Goal: Task Accomplishment & Management: Manage account settings

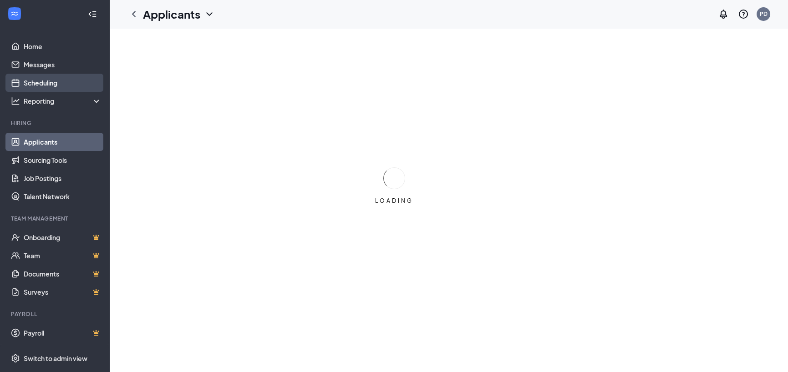
click at [37, 81] on link "Scheduling" at bounding box center [63, 83] width 78 height 18
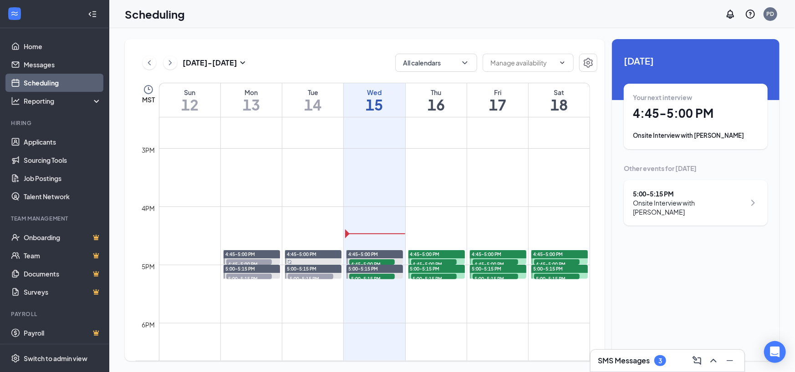
scroll to position [856, 0]
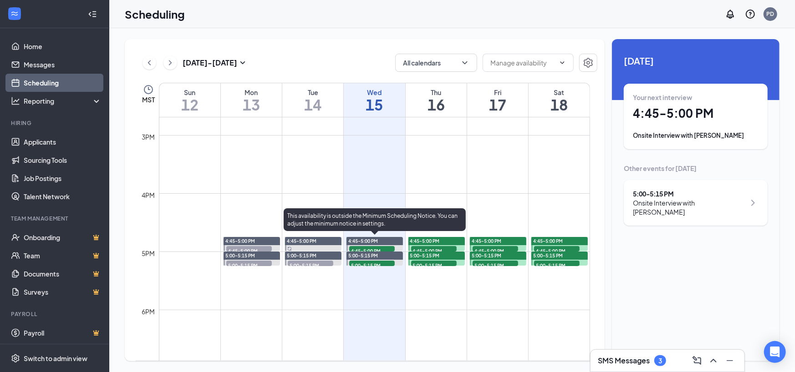
click at [373, 247] on span "4:45-5:00 PM" at bounding box center [372, 250] width 46 height 9
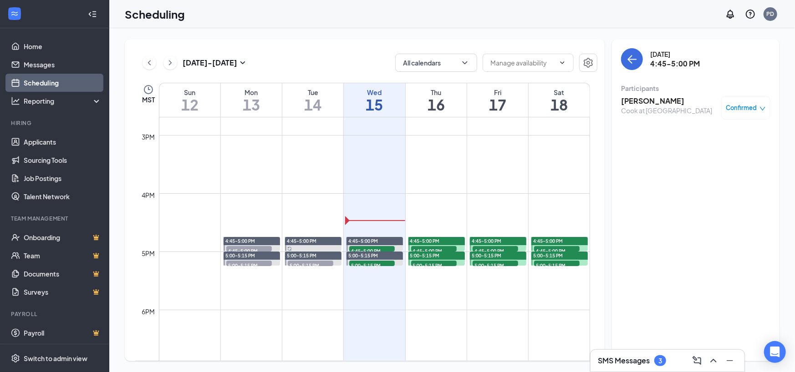
click at [664, 99] on h3 "[PERSON_NAME]" at bounding box center [666, 101] width 91 height 10
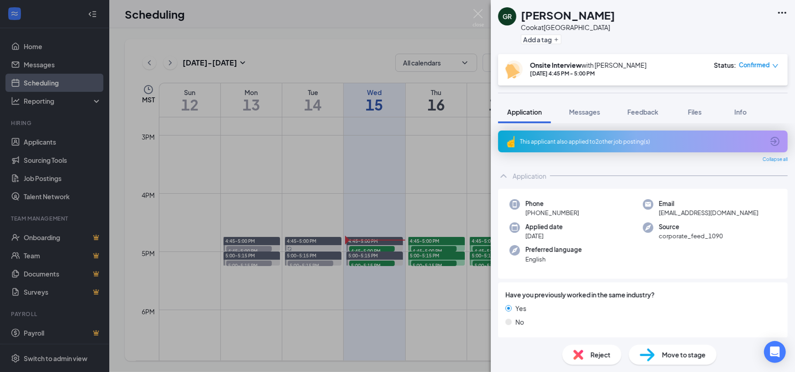
click at [566, 140] on div "This applicant also applied to 2 other job posting(s)" at bounding box center [642, 142] width 244 height 8
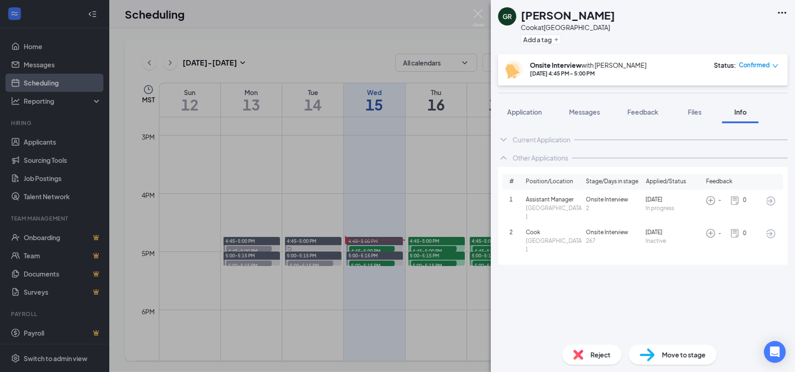
click at [546, 15] on h1 "[PERSON_NAME]" at bounding box center [568, 14] width 94 height 15
click at [525, 108] on span "Application" at bounding box center [524, 112] width 35 height 8
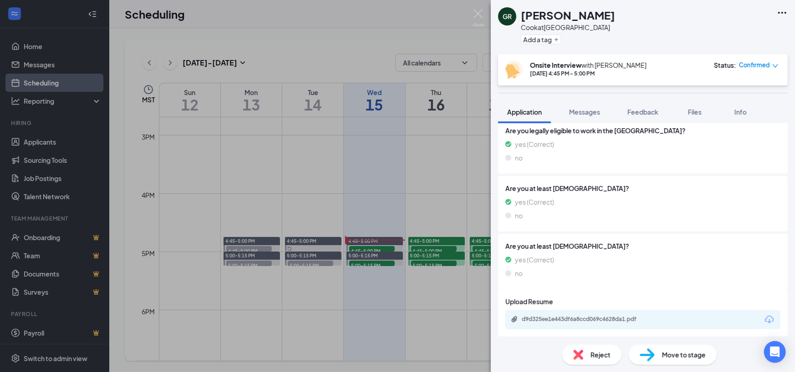
scroll to position [296, 0]
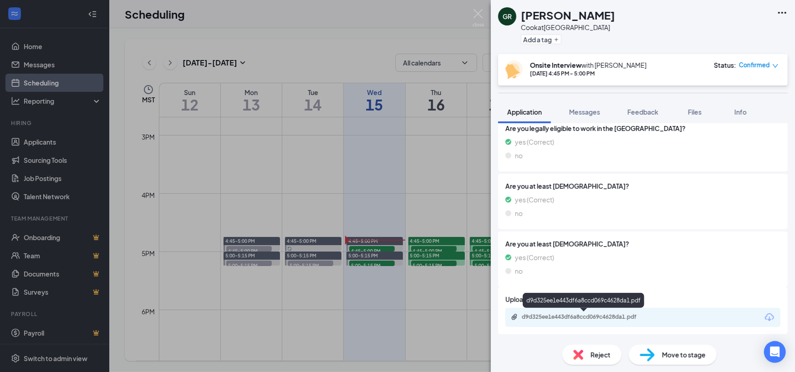
click at [566, 319] on div "d9d325ee1e443df6a8ccd069c4628da1.pdf" at bounding box center [585, 317] width 127 height 7
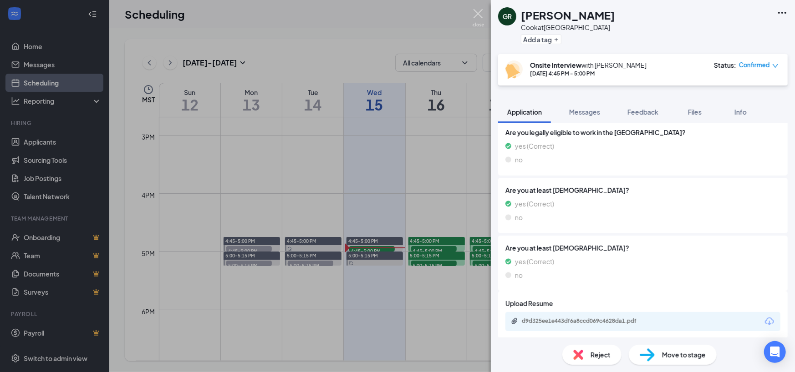
click at [477, 17] on img at bounding box center [478, 18] width 11 height 18
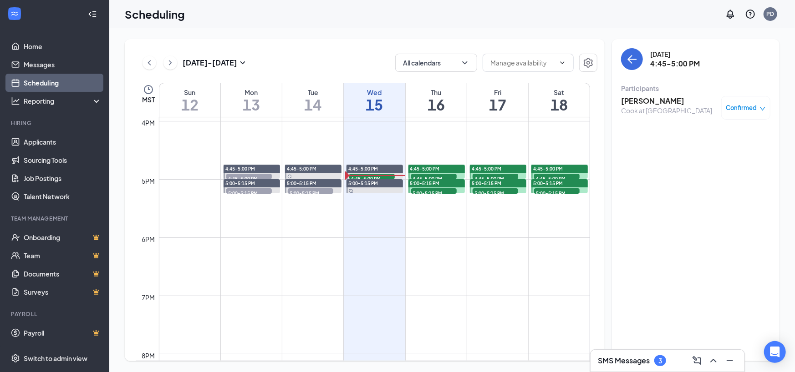
scroll to position [926, 0]
